Goal: Task Accomplishment & Management: Manage account settings

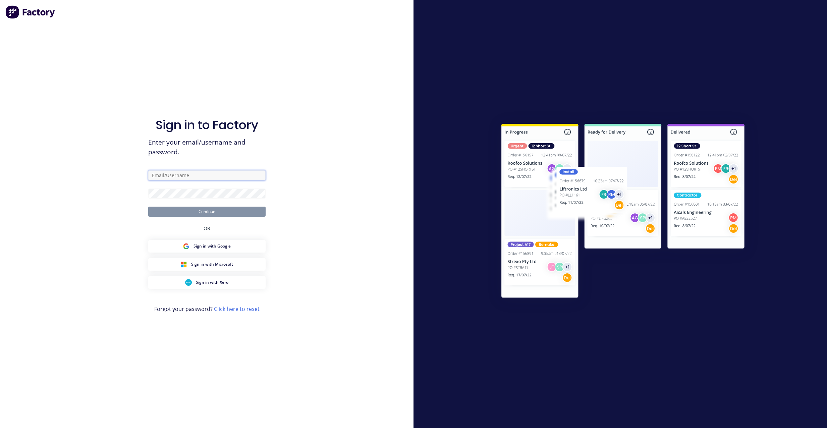
click at [242, 174] on input "text" at bounding box center [206, 175] width 117 height 10
paste input "[EMAIL_ADDRESS][DOMAIN_NAME]"
type input "[EMAIL_ADDRESS][DOMAIN_NAME]"
click at [472, 100] on div at bounding box center [621, 214] width 414 height 428
click at [446, 165] on div at bounding box center [621, 214] width 414 height 428
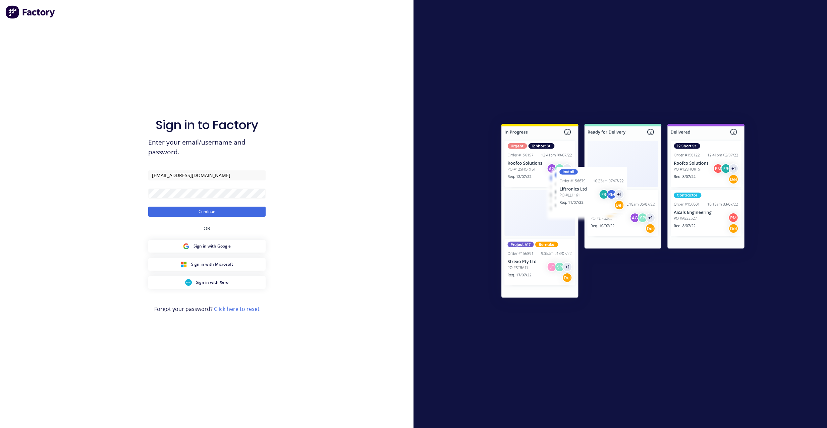
click at [320, 179] on div "Sign in to Factory Enter your email/username and password. [EMAIL_ADDRESS][DOMA…" at bounding box center [207, 214] width 414 height 428
click at [261, 211] on button "Continue" at bounding box center [206, 212] width 117 height 10
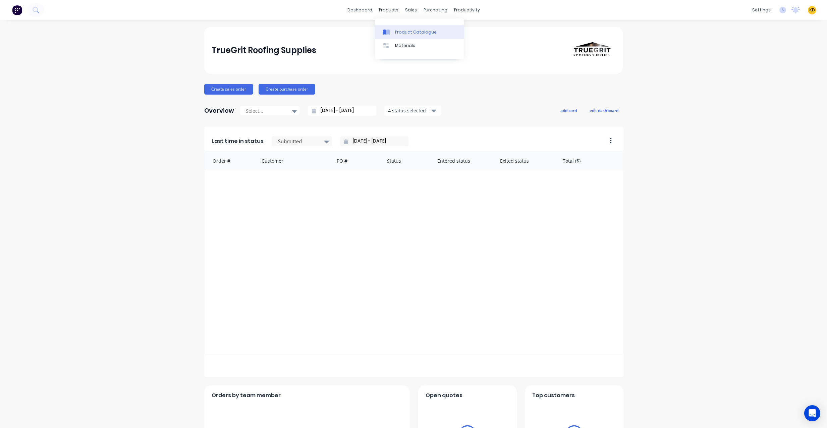
click at [400, 32] on div "Product Catalogue" at bounding box center [416, 32] width 42 height 6
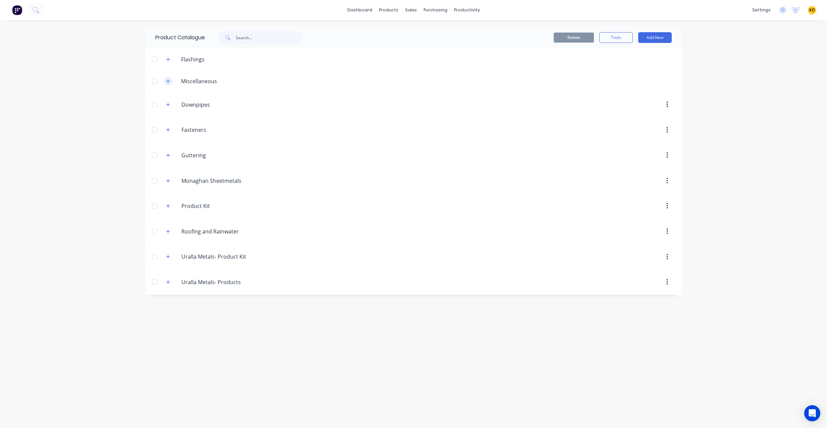
click at [169, 80] on icon "button" at bounding box center [168, 81] width 4 height 5
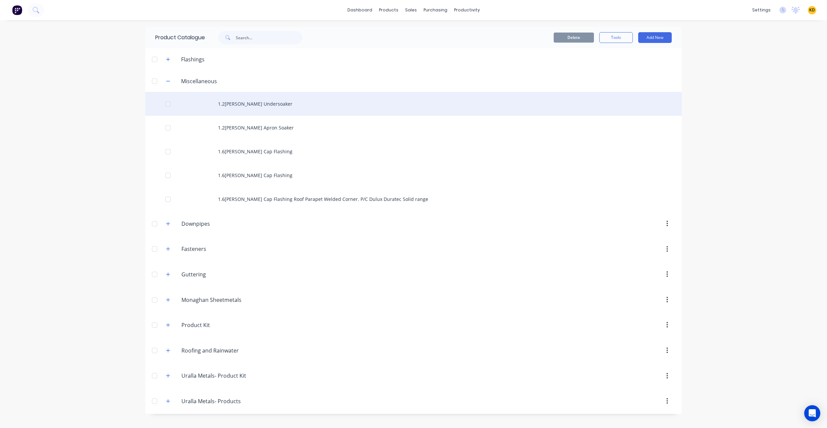
click at [303, 106] on div "1.2[PERSON_NAME] Undersoaker" at bounding box center [413, 104] width 537 height 24
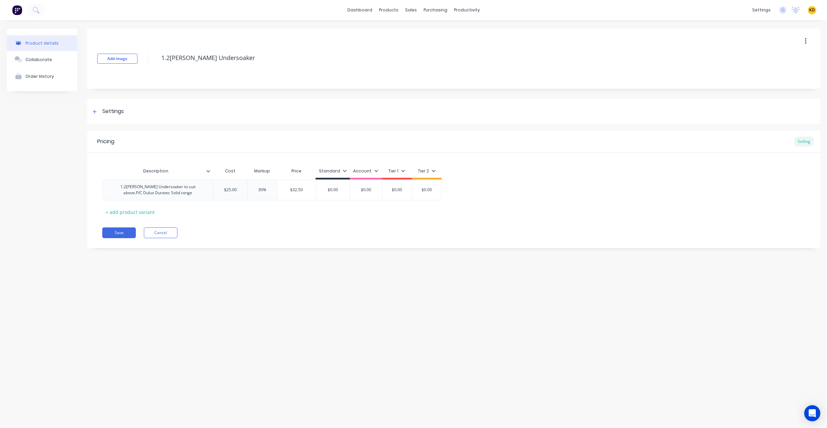
click at [162, 92] on div "Add image 1.2[PERSON_NAME] Cap Undersoaker Settings Product Options I buy this …" at bounding box center [454, 144] width 734 height 230
click at [159, 104] on div "Settings" at bounding box center [454, 111] width 734 height 25
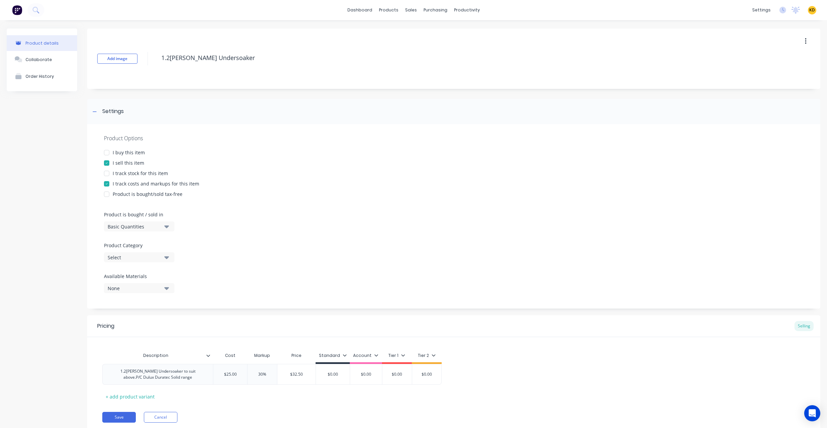
click at [132, 260] on div "Select" at bounding box center [135, 257] width 54 height 7
click at [147, 338] on div "Miscellaneous" at bounding box center [154, 334] width 101 height 13
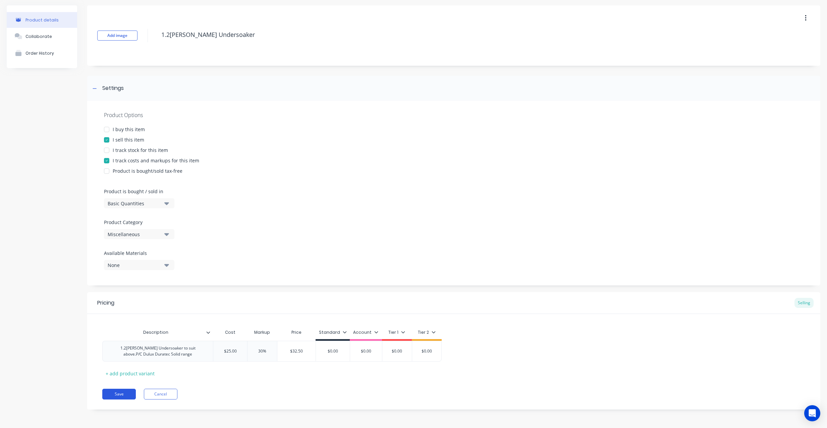
click at [119, 394] on button "Save" at bounding box center [119, 394] width 34 height 11
type textarea "x"
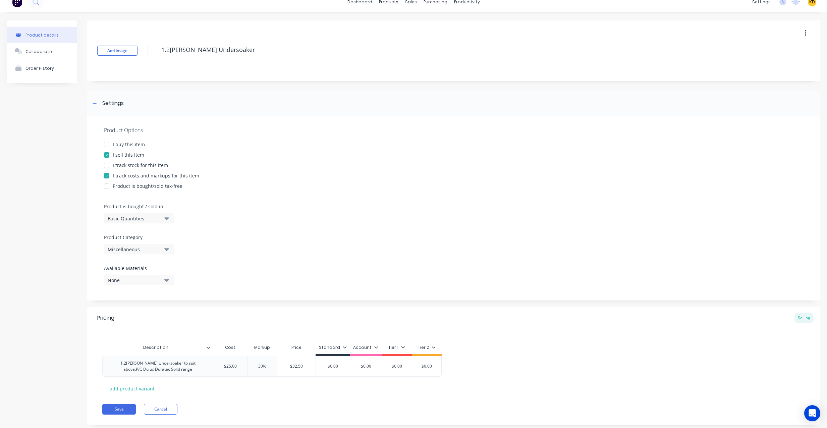
scroll to position [0, 0]
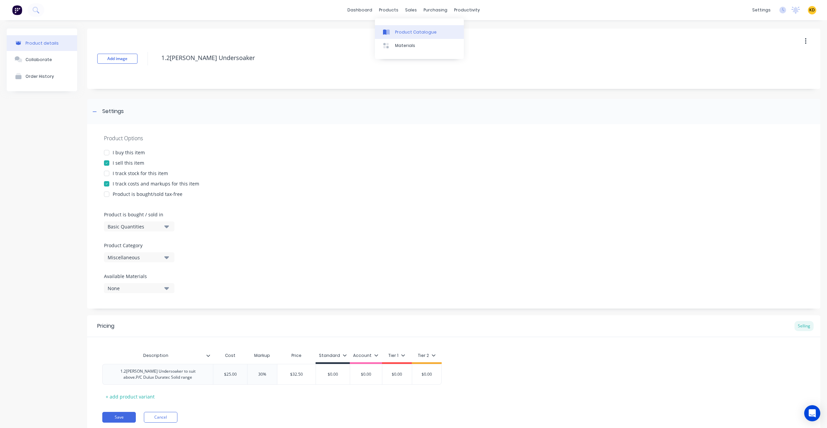
click at [392, 29] on link "Product Catalogue" at bounding box center [419, 31] width 89 height 13
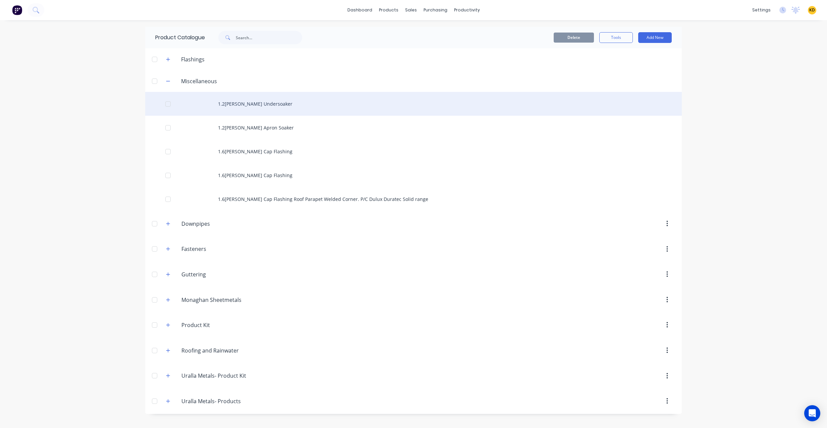
click at [223, 104] on div "1.2[PERSON_NAME] Undersoaker" at bounding box center [413, 104] width 537 height 24
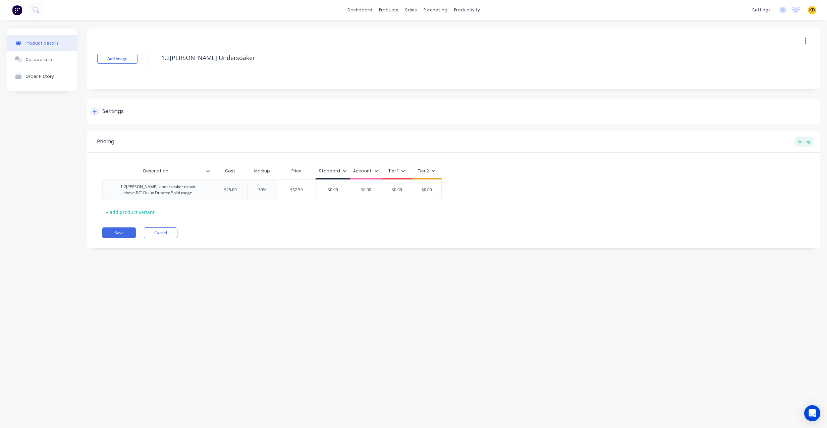
click at [141, 107] on div "Settings" at bounding box center [454, 111] width 734 height 25
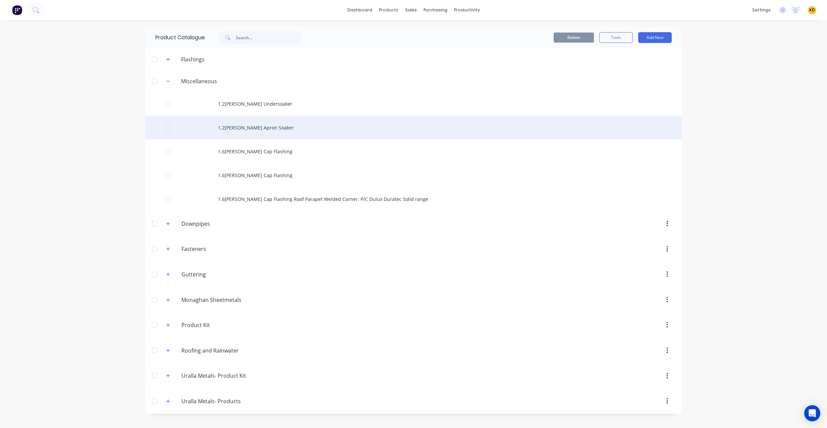
click at [250, 132] on div "1.2[PERSON_NAME] Apron Soaker" at bounding box center [413, 128] width 537 height 24
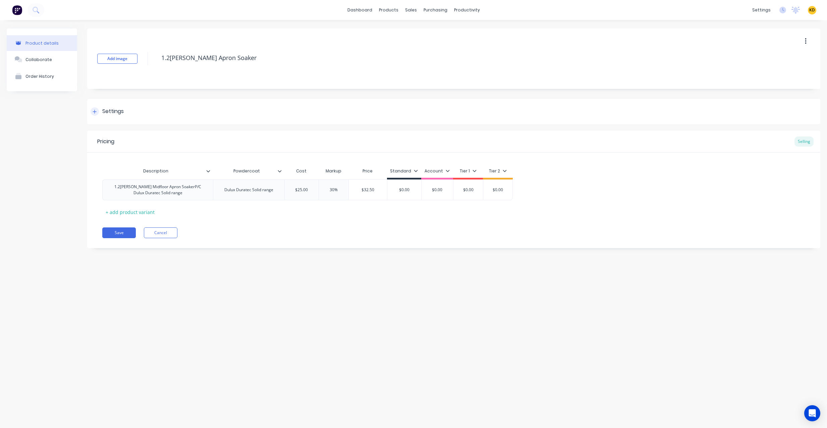
click at [157, 109] on div "Settings" at bounding box center [454, 111] width 734 height 25
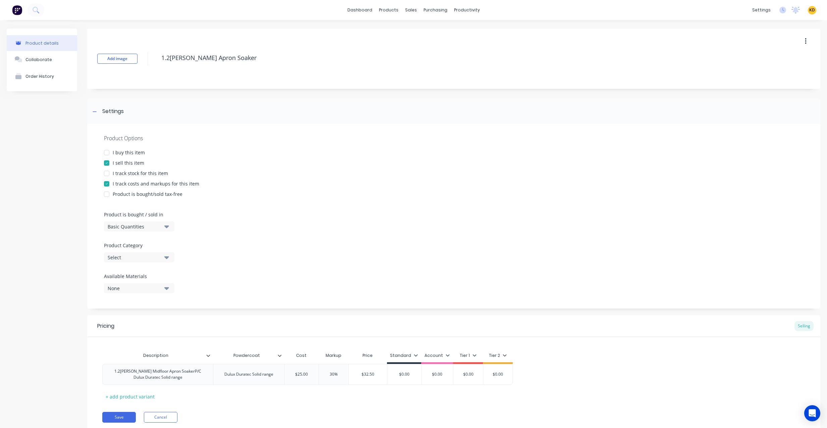
click at [139, 260] on div "Select" at bounding box center [135, 257] width 54 height 7
click at [152, 336] on div "Miscellaneous" at bounding box center [154, 334] width 101 height 13
click at [128, 417] on button "Save" at bounding box center [119, 417] width 34 height 11
click at [400, 39] on link "Materials" at bounding box center [419, 45] width 89 height 13
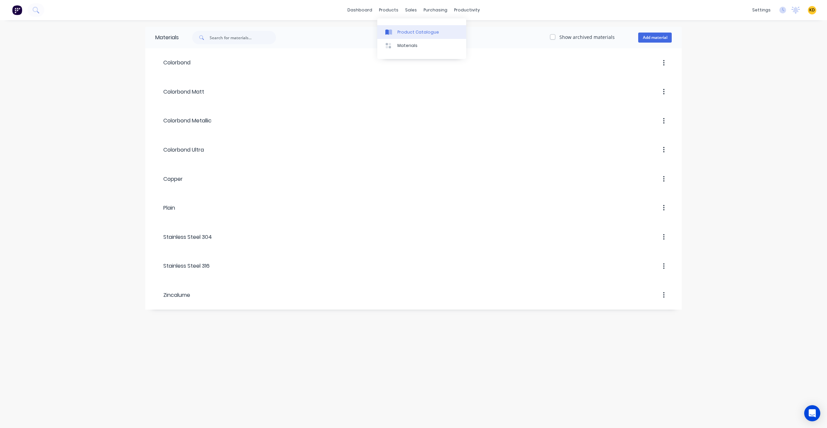
click at [393, 29] on div at bounding box center [391, 32] width 10 height 6
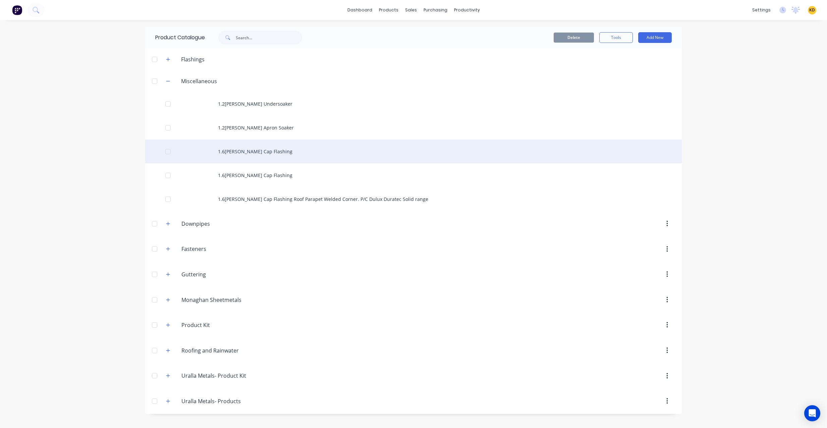
click at [220, 157] on div "1.6[PERSON_NAME] Cap Flashing" at bounding box center [413, 152] width 537 height 24
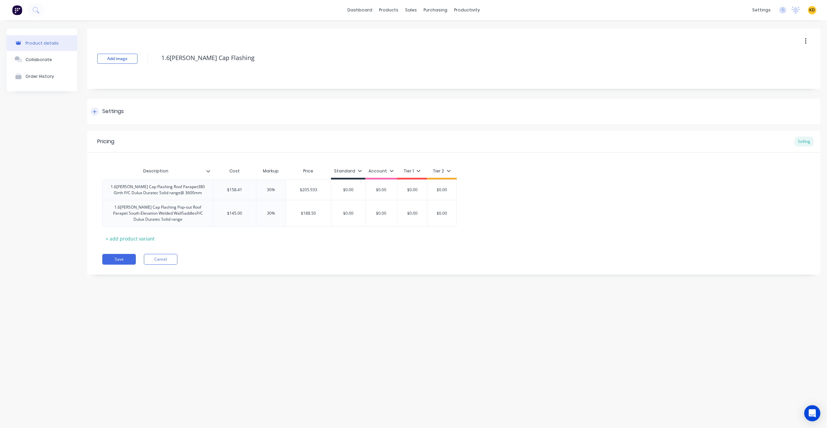
click at [125, 111] on div "Settings" at bounding box center [454, 111] width 734 height 25
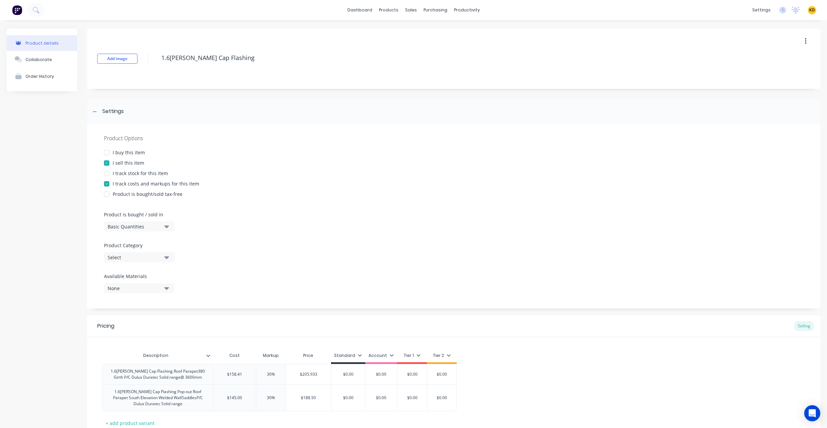
click at [136, 260] on div "Select" at bounding box center [135, 257] width 54 height 7
click at [143, 336] on div "Miscellaneous" at bounding box center [154, 334] width 101 height 13
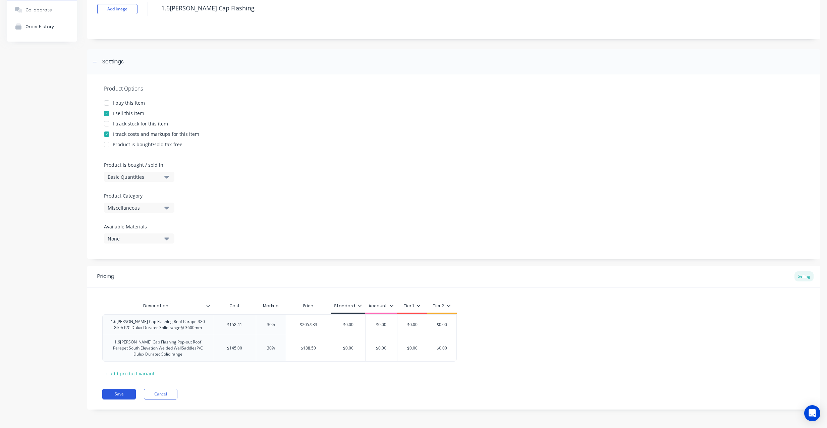
click at [128, 395] on button "Save" at bounding box center [119, 394] width 34 height 11
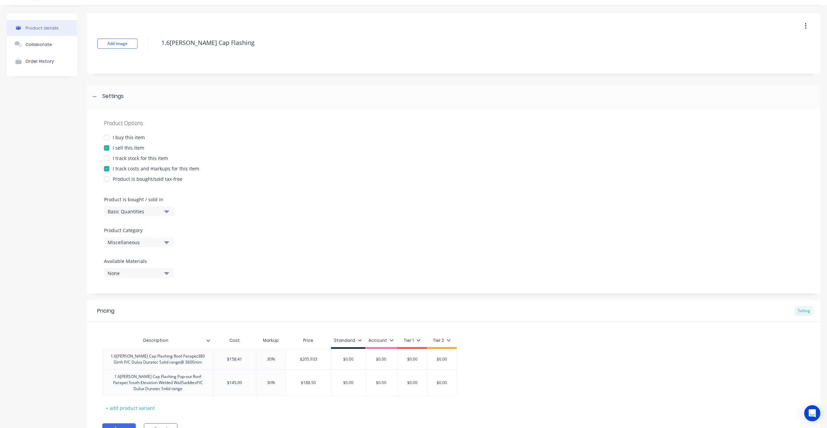
scroll to position [0, 0]
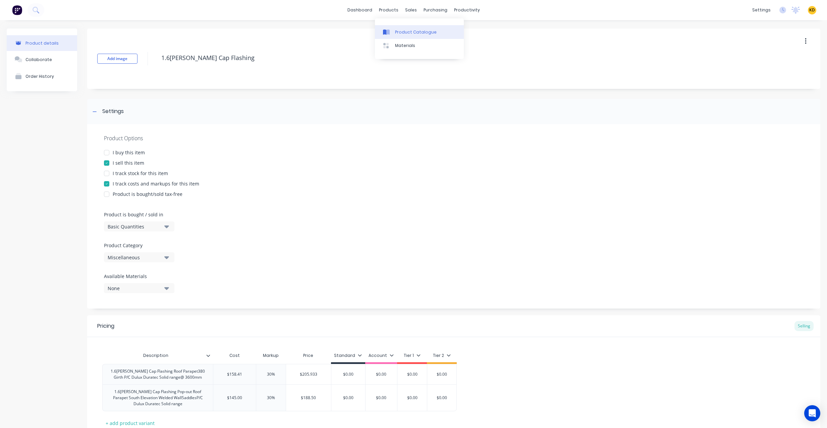
click at [400, 36] on link "Product Catalogue" at bounding box center [419, 31] width 89 height 13
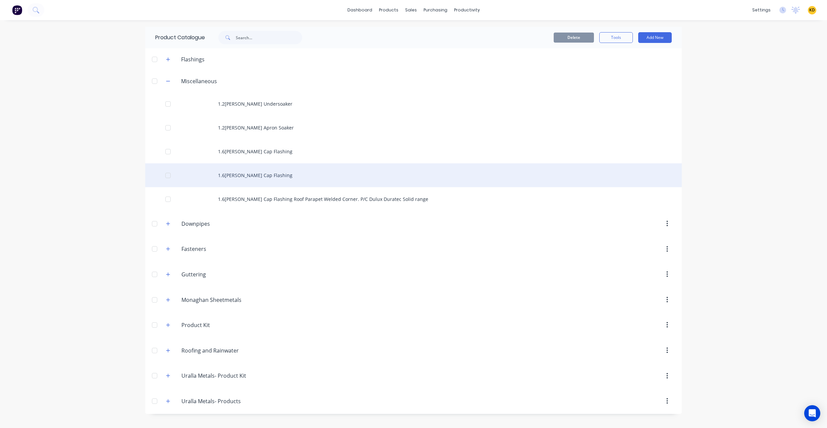
click at [281, 173] on div "1.6[PERSON_NAME] Cap Flashing" at bounding box center [413, 175] width 537 height 24
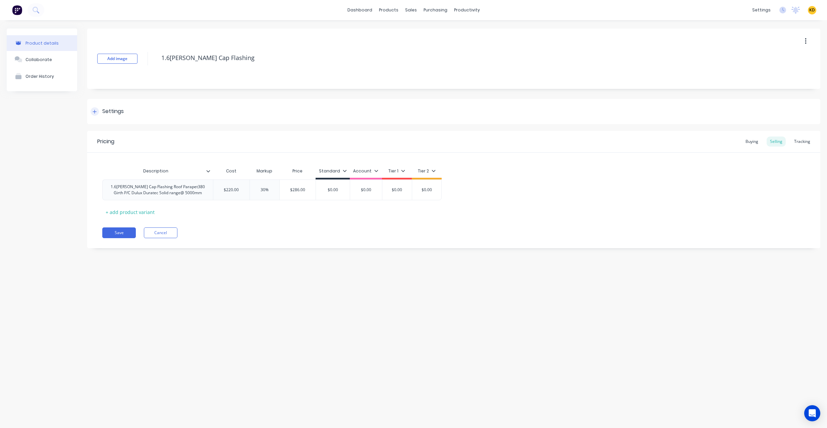
click at [136, 109] on div "Settings" at bounding box center [454, 111] width 734 height 25
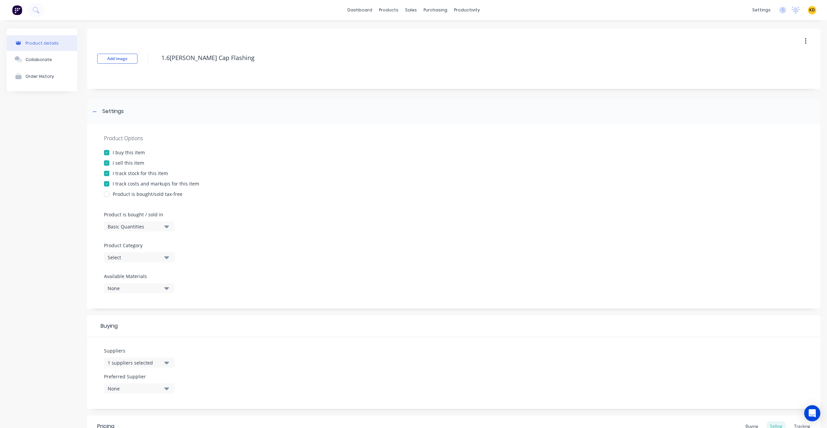
click at [132, 259] on div "Select" at bounding box center [135, 257] width 54 height 7
click at [141, 336] on div "Miscellaneous" at bounding box center [154, 334] width 101 height 13
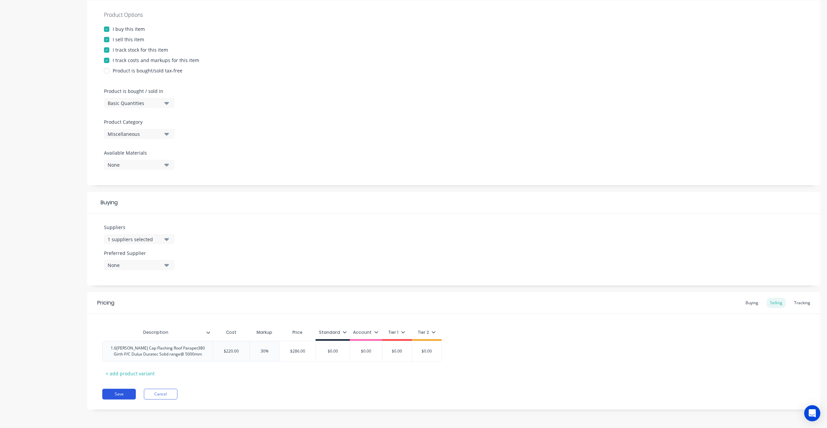
click at [128, 397] on button "Save" at bounding box center [119, 394] width 34 height 11
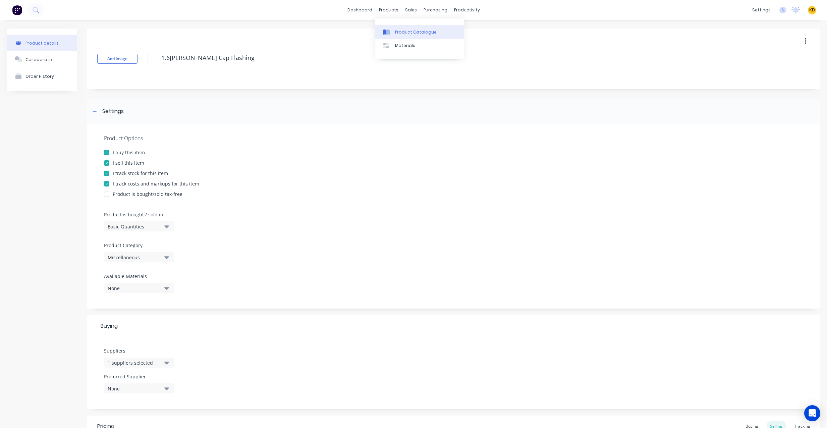
click at [393, 36] on link "Product Catalogue" at bounding box center [419, 31] width 89 height 13
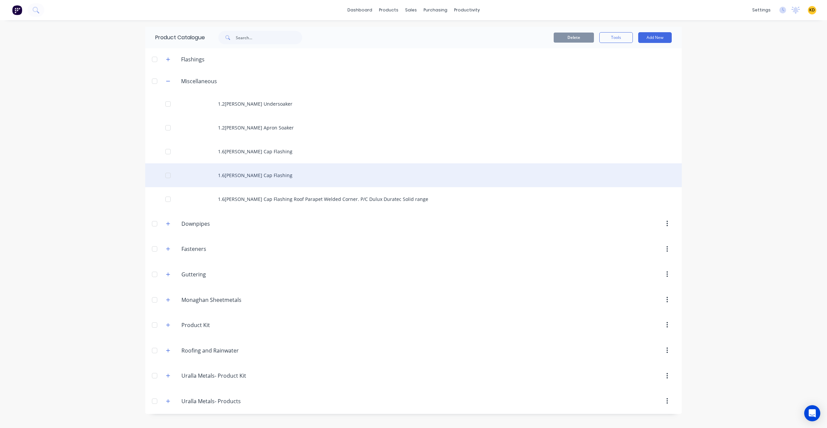
click at [257, 178] on div "1.6[PERSON_NAME] Cap Flashing" at bounding box center [413, 175] width 537 height 24
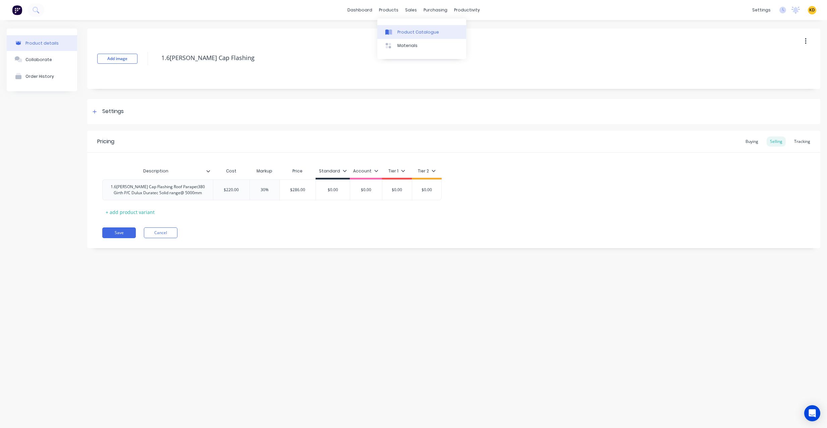
click at [393, 32] on div at bounding box center [391, 32] width 10 height 6
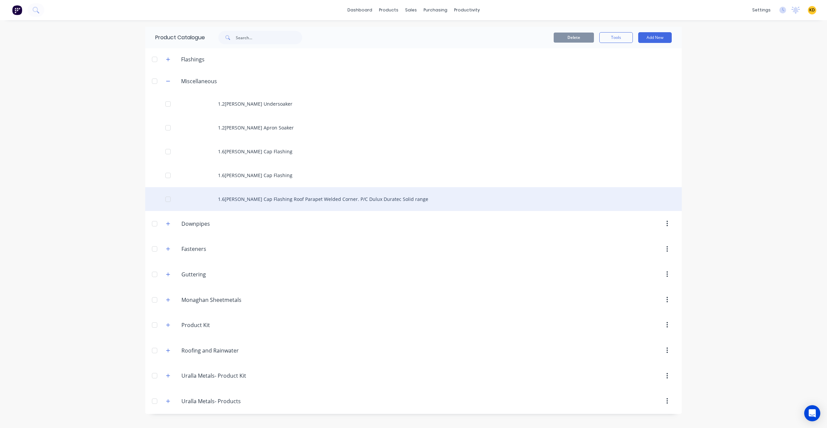
click at [254, 205] on div "1.6[PERSON_NAME] Cap Flashing Roof Parapet Welded Corner. P/C Dulux Duratec Sol…" at bounding box center [413, 199] width 537 height 24
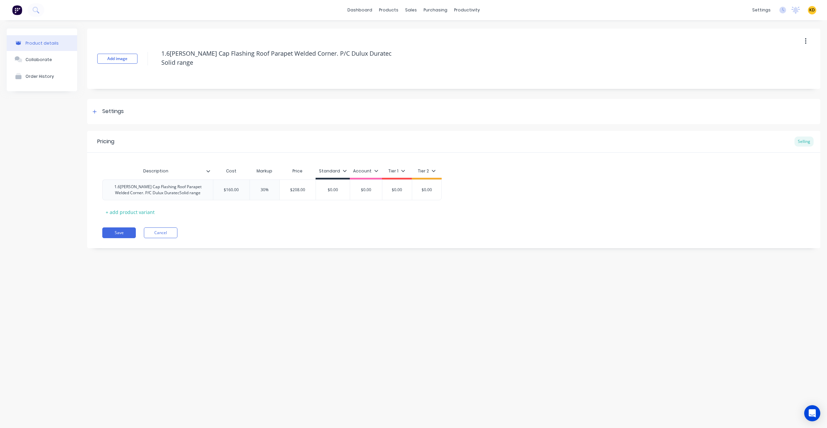
click at [134, 120] on div "Settings" at bounding box center [454, 111] width 734 height 25
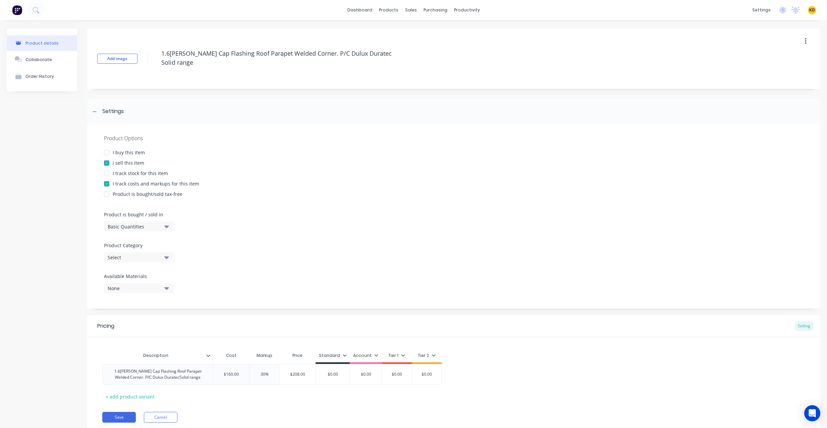
click at [133, 259] on div "Select" at bounding box center [135, 257] width 54 height 7
drag, startPoint x: 141, startPoint y: 336, endPoint x: 136, endPoint y: 376, distance: 41.0
click at [141, 336] on div "Miscellaneous" at bounding box center [154, 334] width 101 height 13
click at [123, 418] on button "Save" at bounding box center [119, 417] width 34 height 11
click at [395, 31] on div "Product Catalogue" at bounding box center [416, 32] width 42 height 6
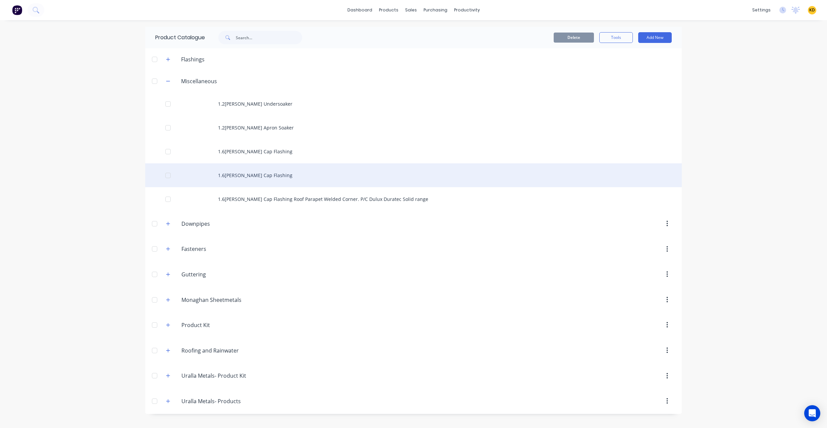
click at [235, 170] on div "1.6[PERSON_NAME] Cap Flashing" at bounding box center [413, 175] width 537 height 24
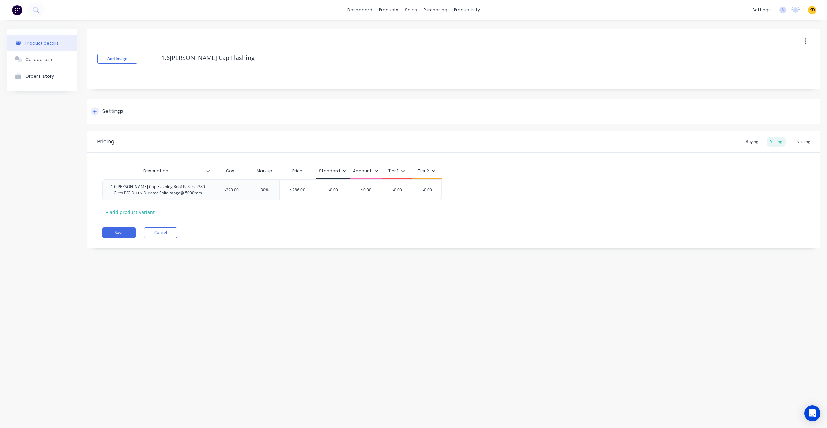
click at [163, 121] on div "Settings" at bounding box center [454, 111] width 734 height 25
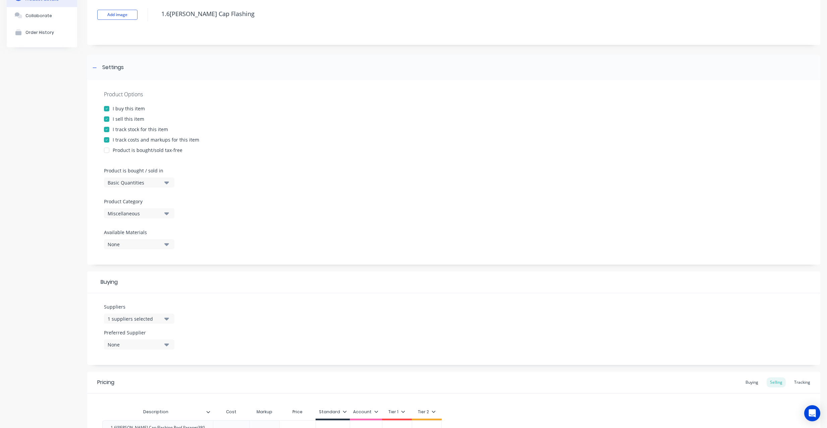
scroll to position [60, 0]
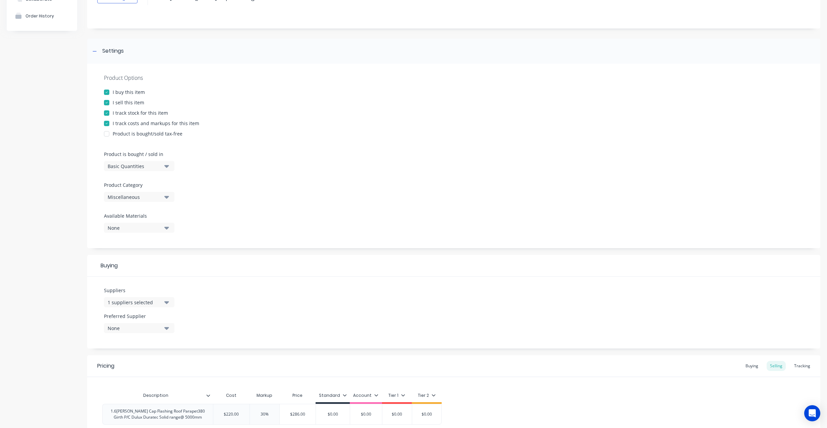
click at [145, 303] on div "1 suppliers selected" at bounding box center [135, 302] width 54 height 7
click at [120, 338] on div "button" at bounding box center [114, 339] width 13 height 13
click at [118, 354] on div "button" at bounding box center [114, 352] width 13 height 13
click at [118, 366] on div "button" at bounding box center [114, 365] width 13 height 13
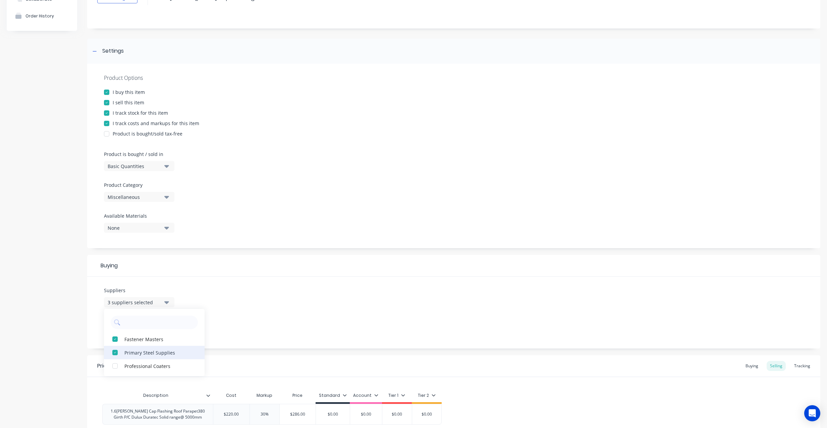
click at [117, 355] on div "button" at bounding box center [114, 352] width 13 height 13
click at [114, 337] on div "button" at bounding box center [114, 339] width 13 height 13
click at [58, 285] on div "Product details Collaborate Order History" at bounding box center [42, 225] width 70 height 515
click at [115, 330] on div "None" at bounding box center [135, 328] width 54 height 7
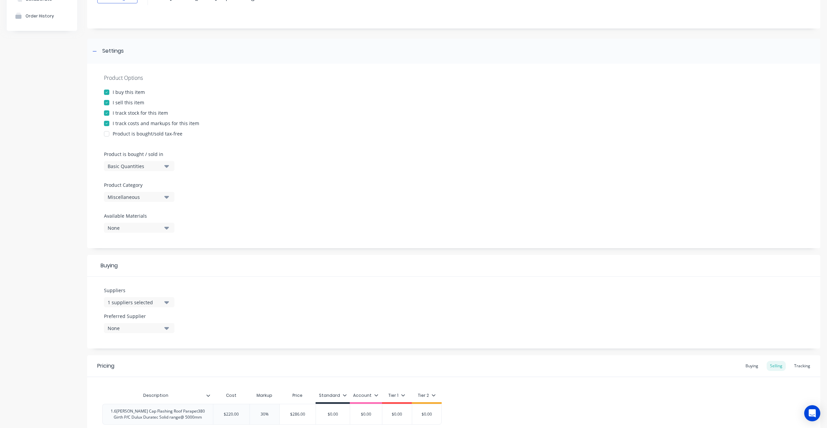
click at [50, 280] on div "Product details Collaborate Order History" at bounding box center [42, 225] width 70 height 515
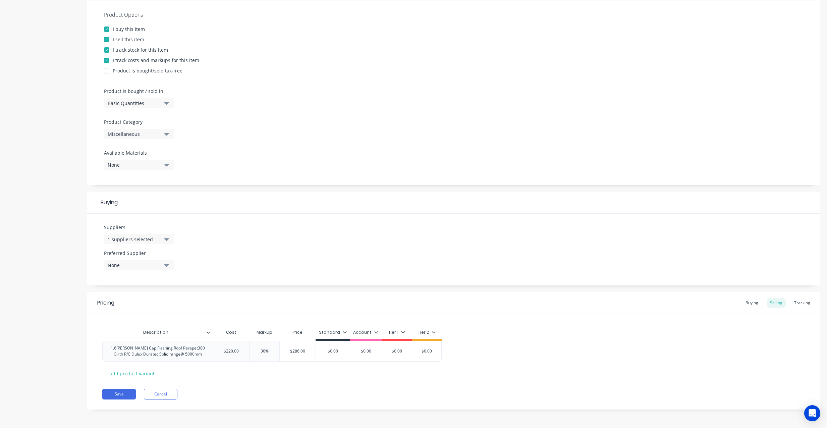
scroll to position [0, 0]
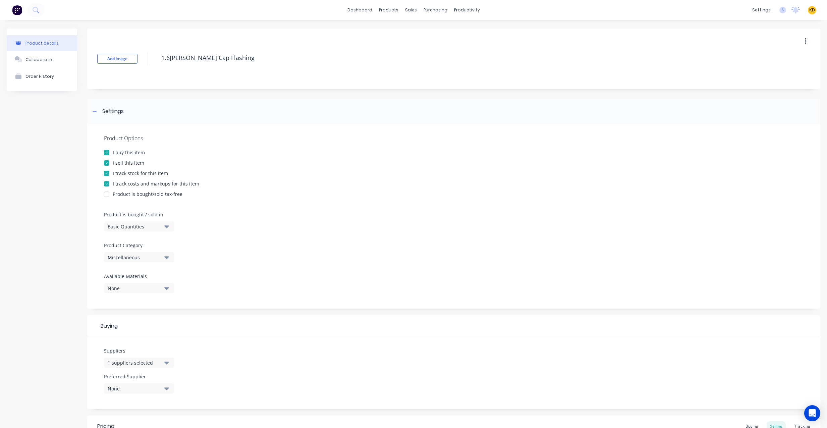
click at [810, 9] on span "KD" at bounding box center [813, 10] width 6 height 6
click at [783, 85] on button "Sign out" at bounding box center [770, 84] width 89 height 13
